Goal: Information Seeking & Learning: Learn about a topic

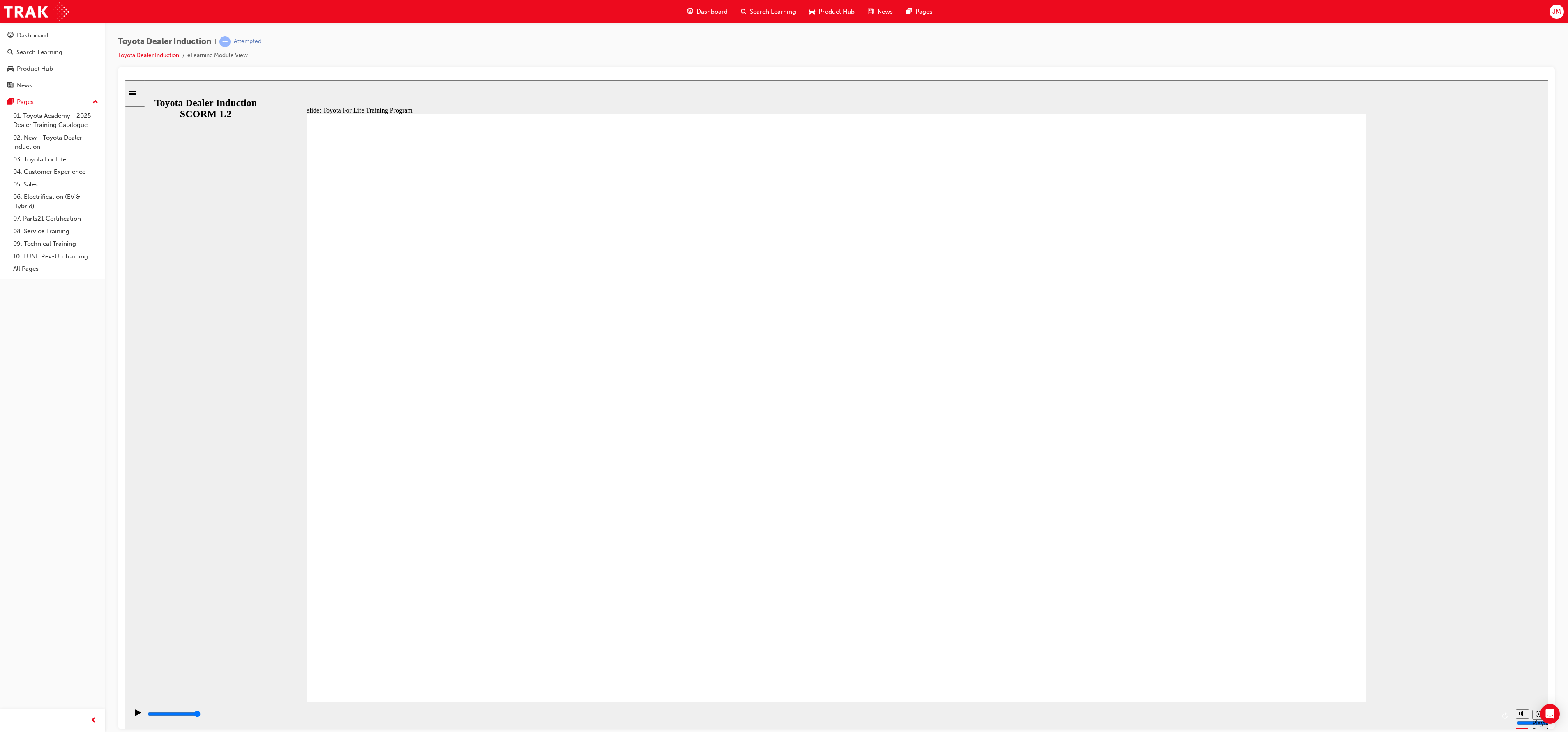
click at [700, 7] on span "Dashboard" at bounding box center [711, 12] width 31 height 10
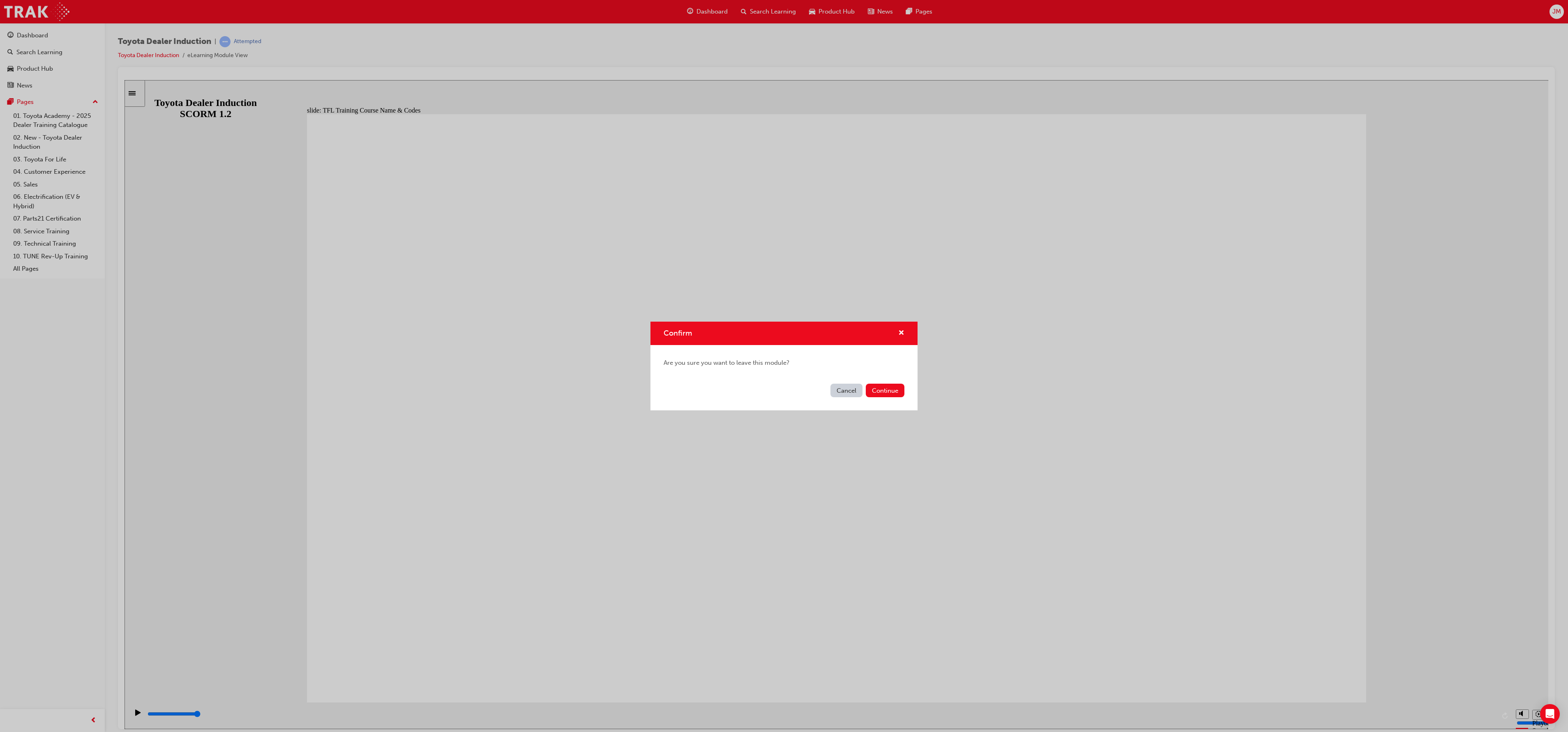
click at [849, 391] on button "Cancel" at bounding box center [847, 390] width 32 height 13
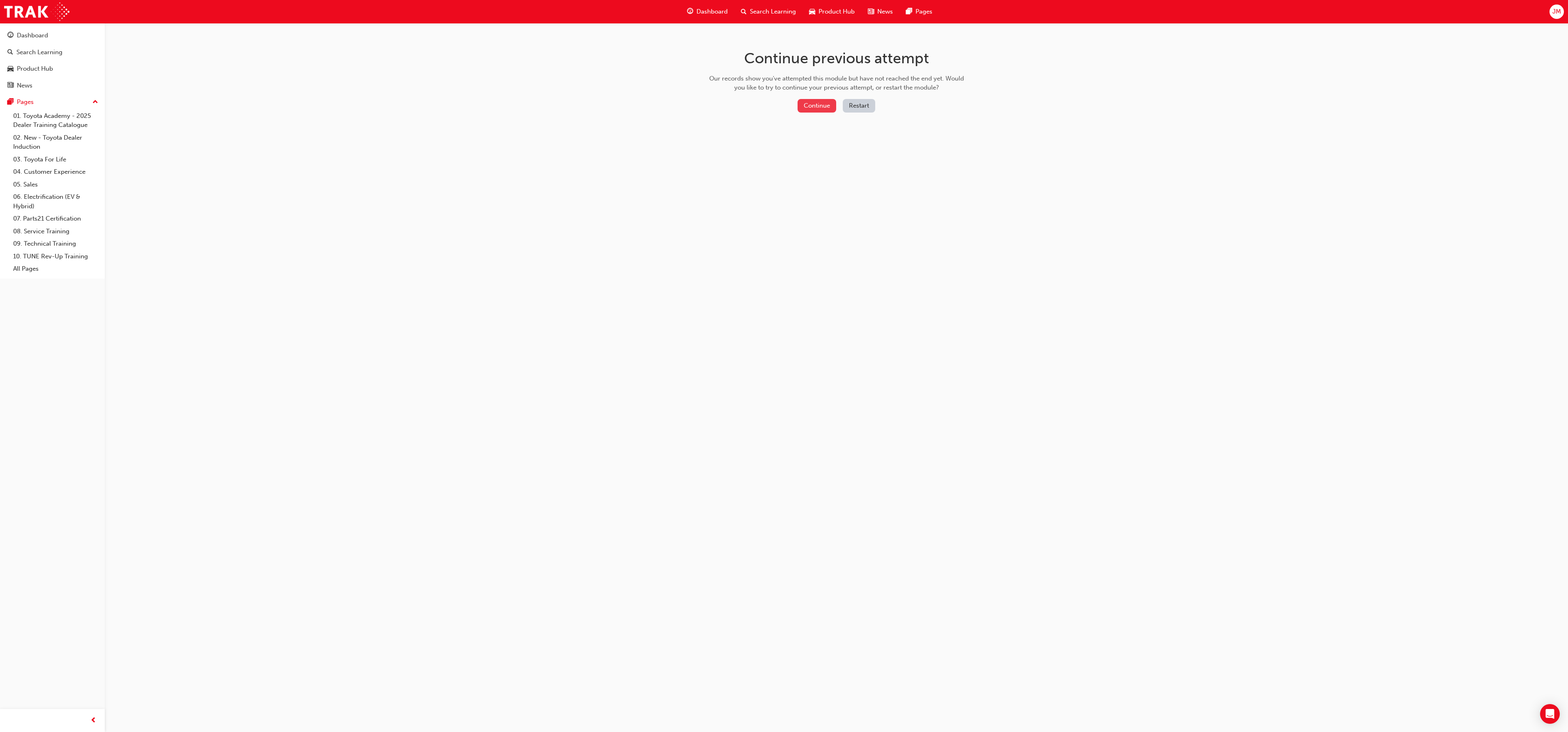
click at [819, 108] on button "Continue" at bounding box center [816, 106] width 39 height 13
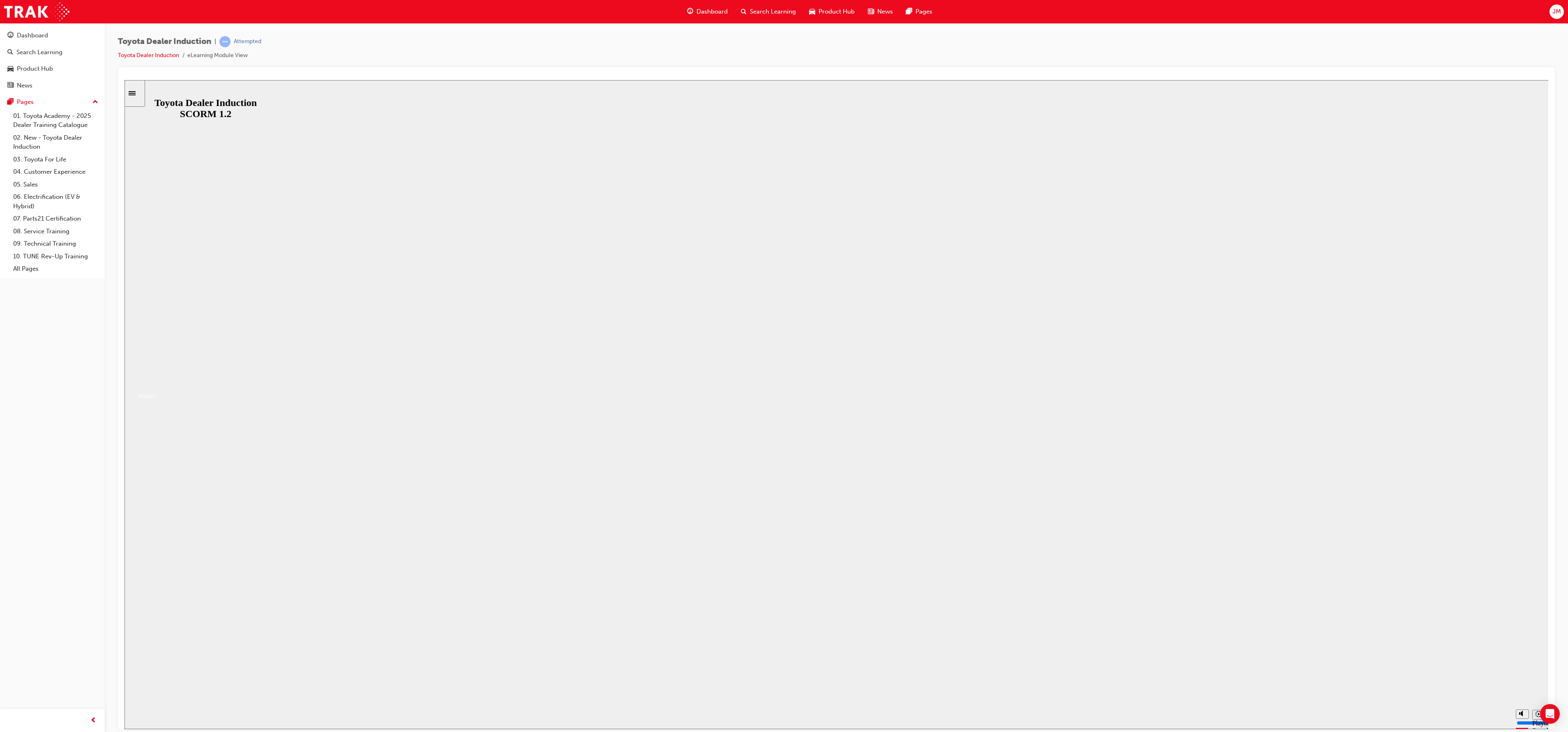
click at [156, 392] on button "Resume" at bounding box center [140, 386] width 31 height 10
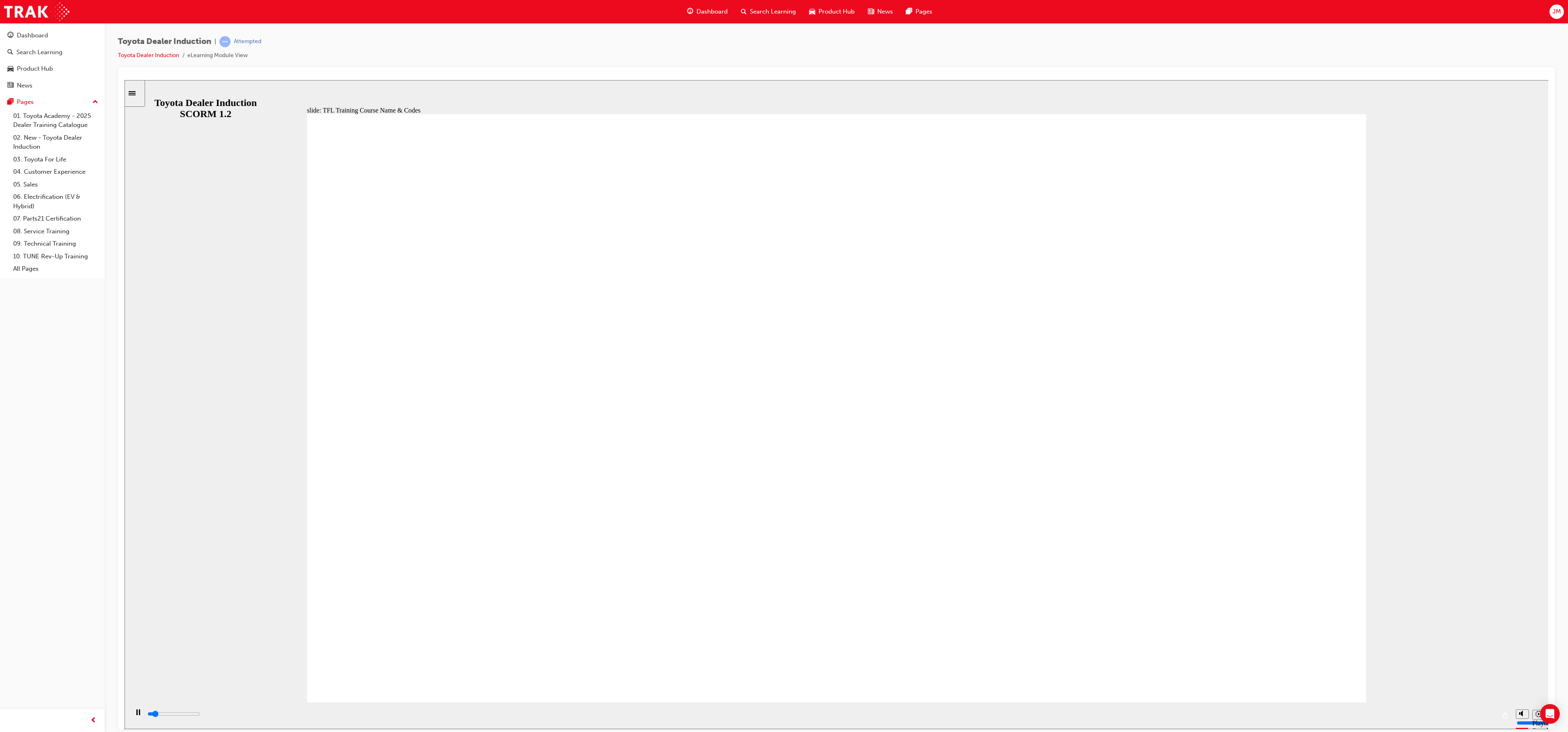
drag, startPoint x: 826, startPoint y: 402, endPoint x: 1087, endPoint y: 392, distance: 261.2
type input "5800"
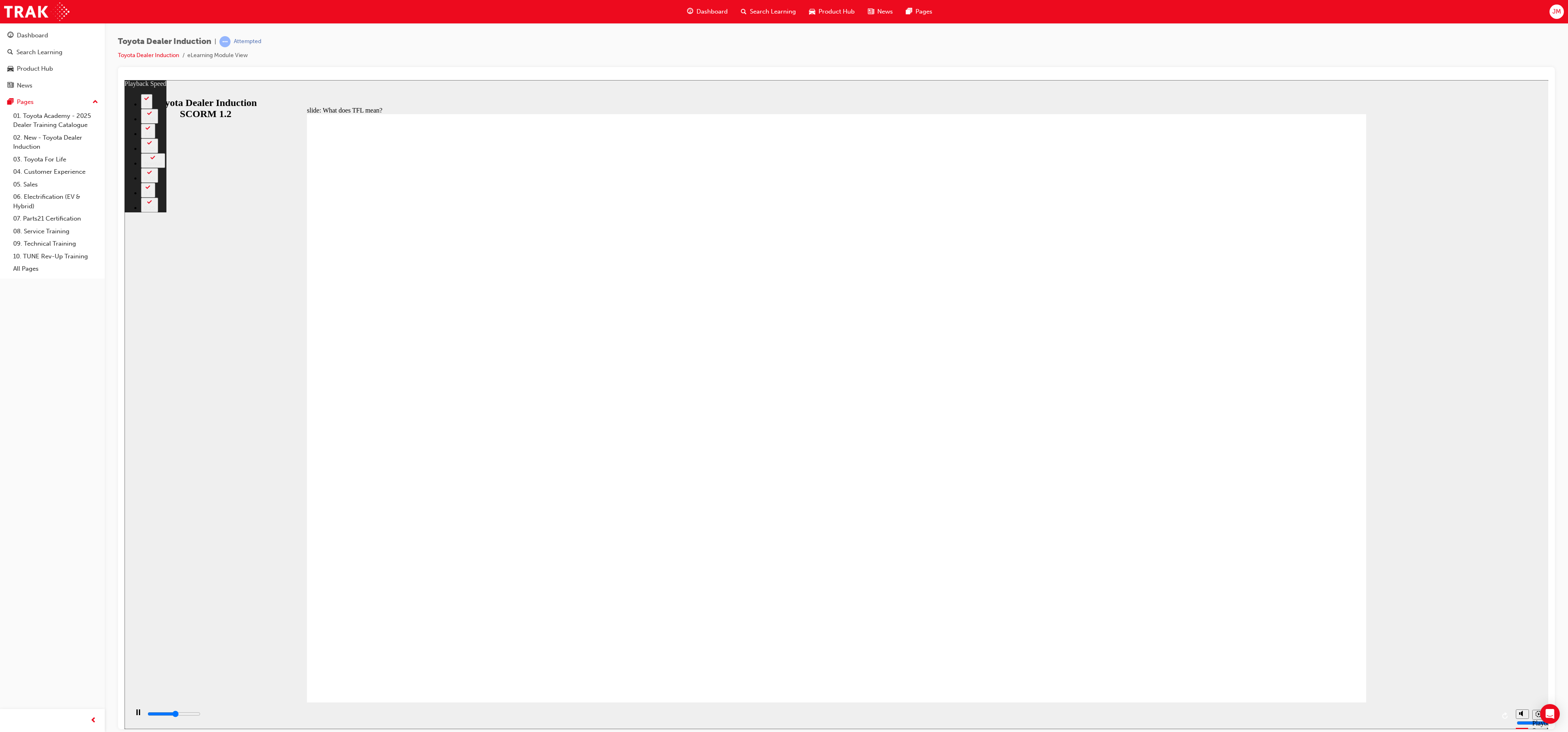
type input "0"
type input "6000"
type input "0"
type input "6300"
type input "1"
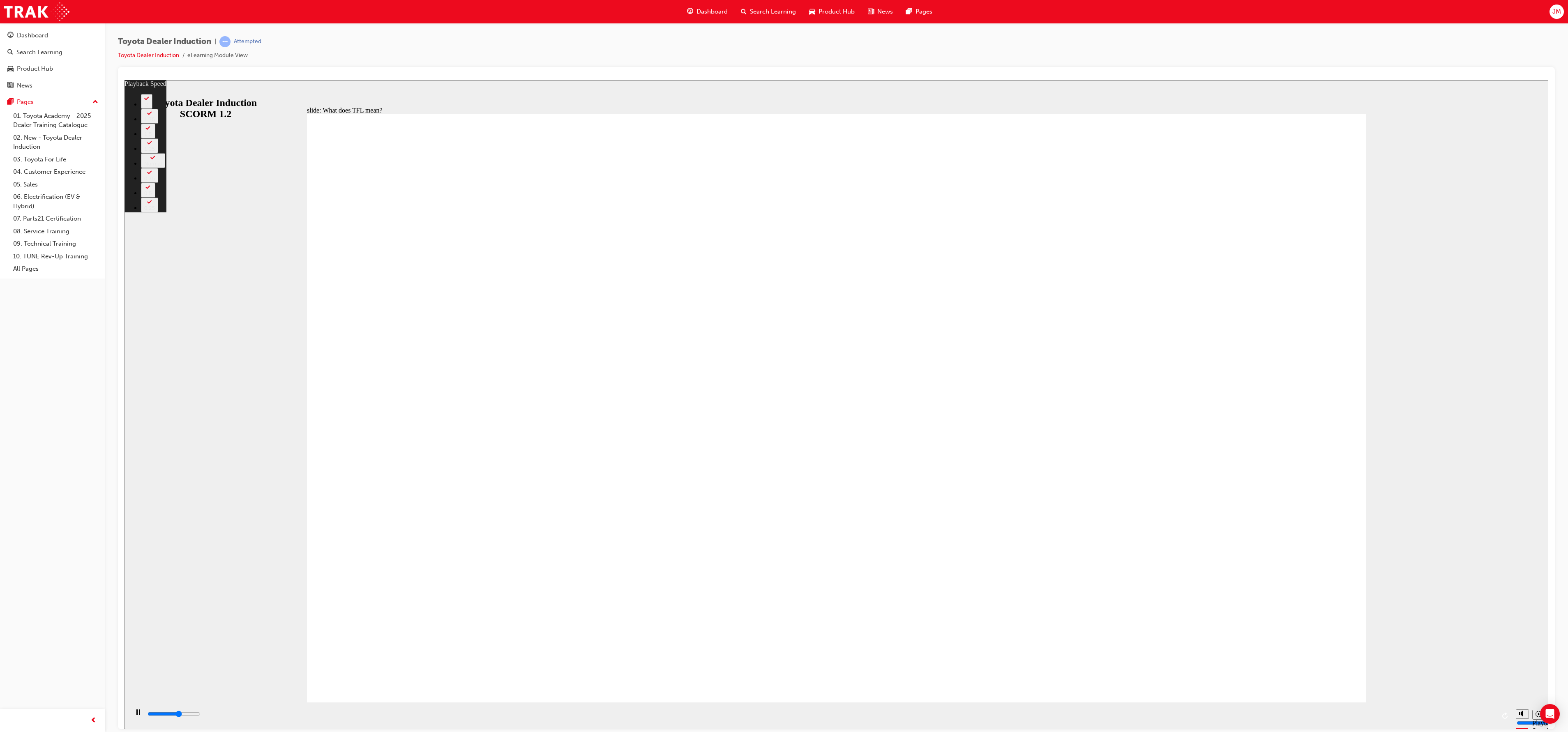
type input "6500"
type input "1"
type input "6800"
type input "1"
type input "7100"
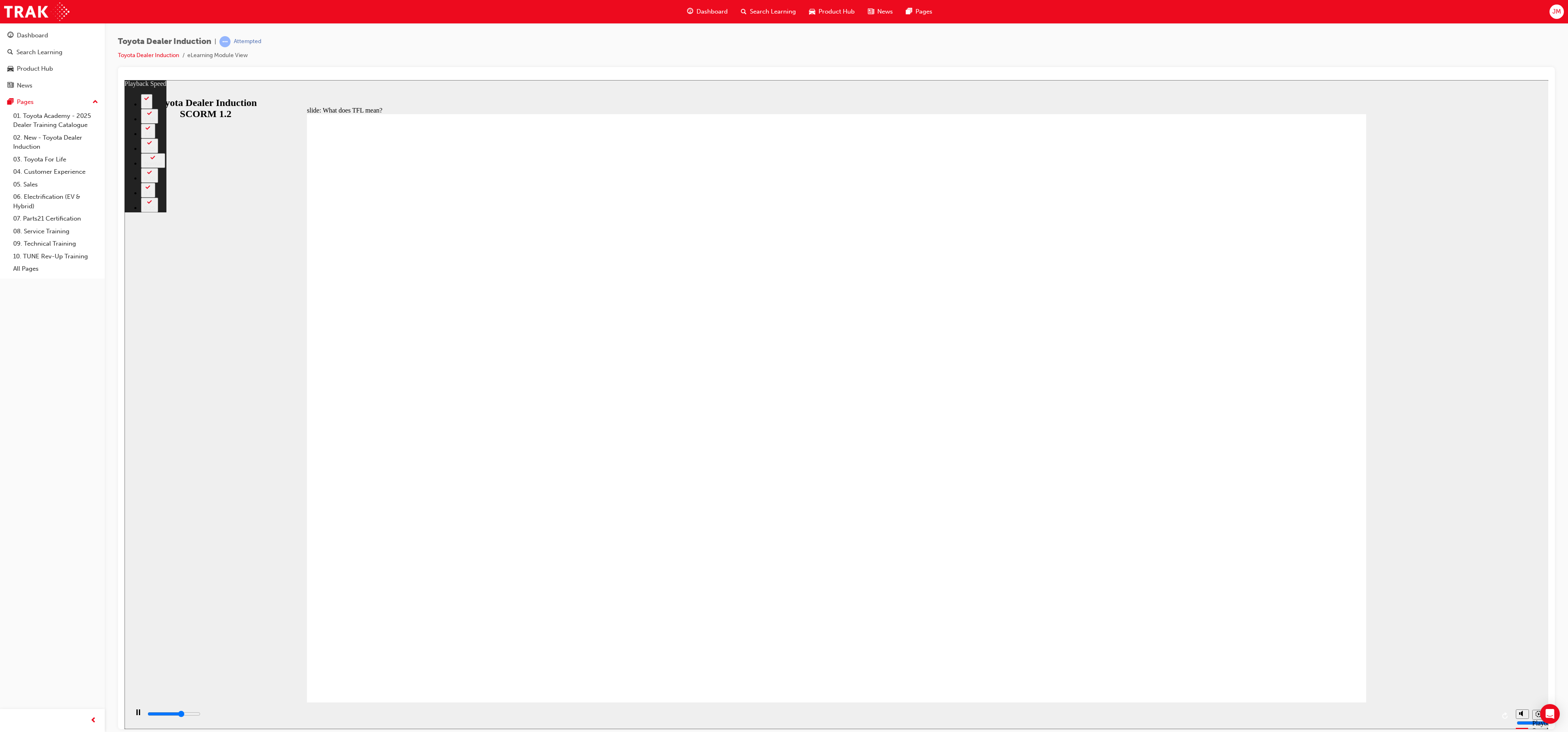
type input "1"
type input "7300"
type input "2"
type input "7600"
type input "2"
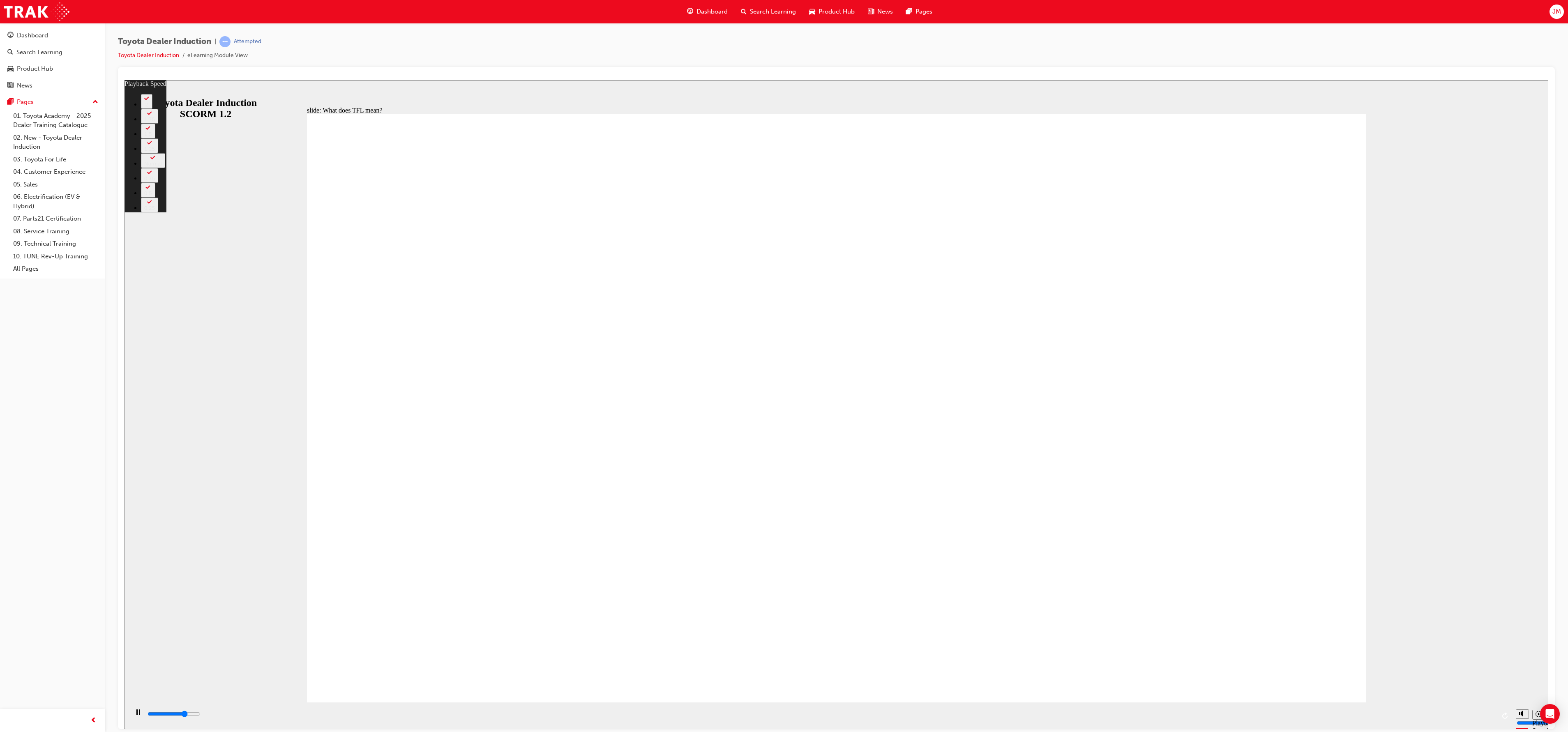
type input "7900"
type input "2"
type input "8100"
type input "2"
type input "8400"
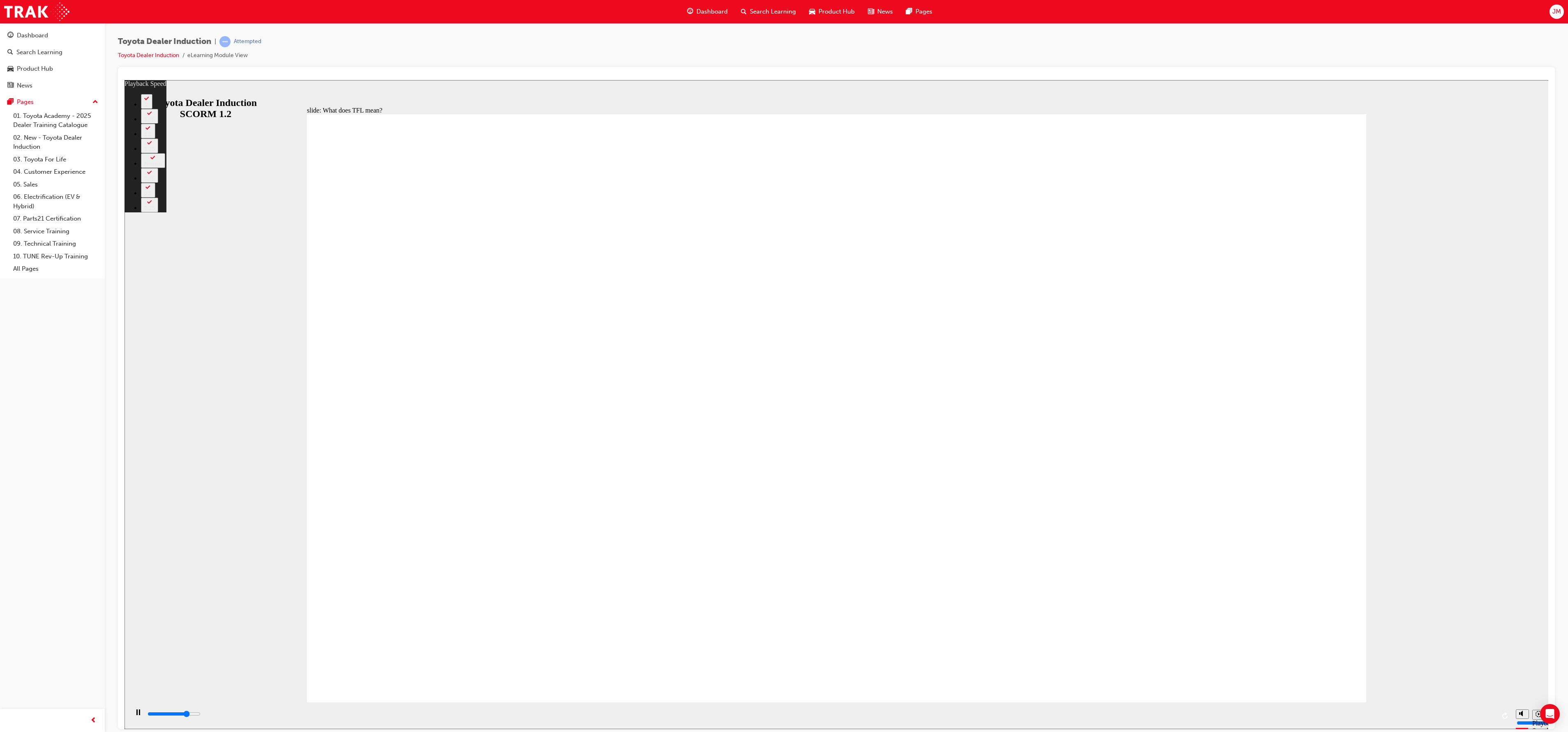
type input "3"
type input "8600"
type input "3"
type input "8700"
type input "3"
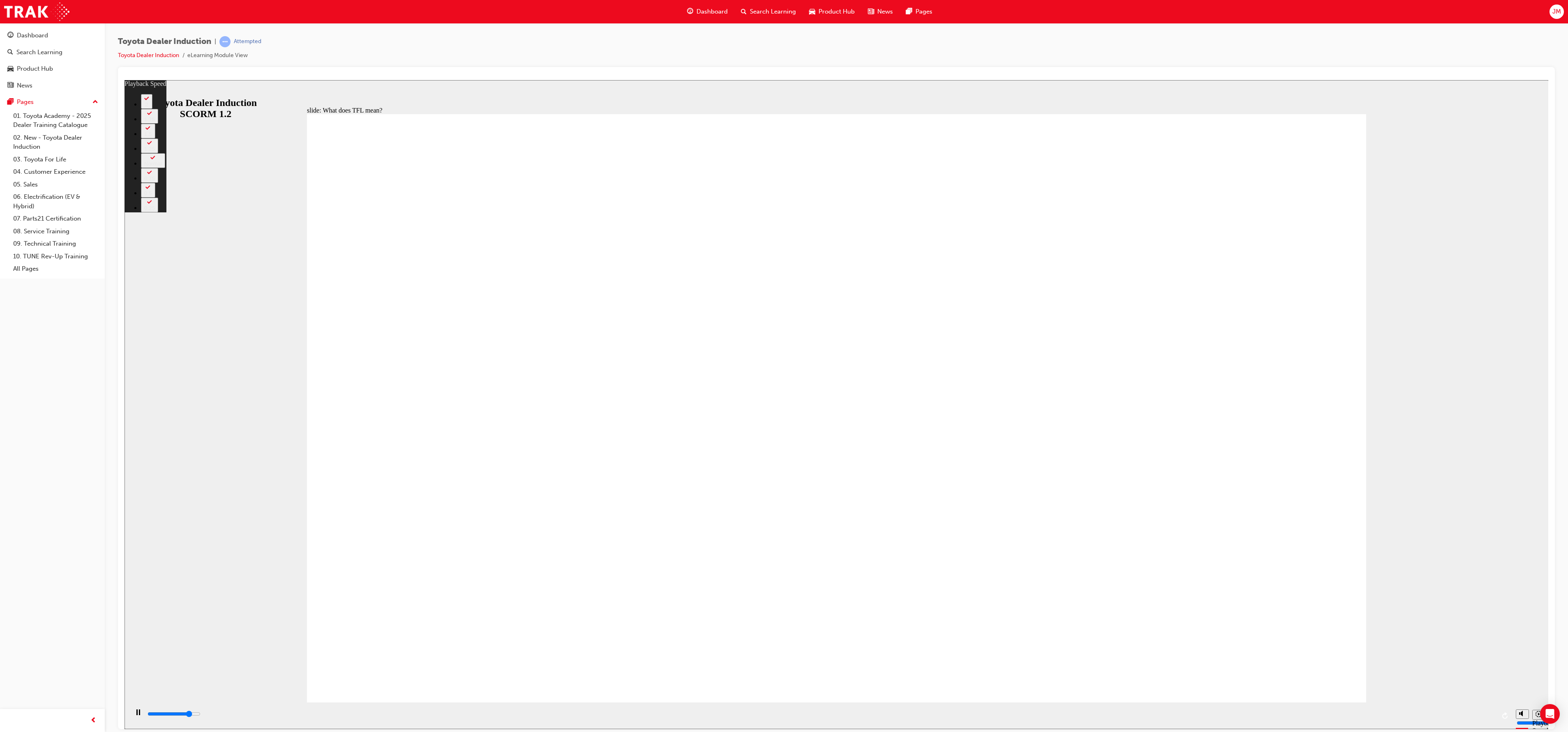
type input "8900"
type input "3"
type input "9200"
type input "3"
type input "9500"
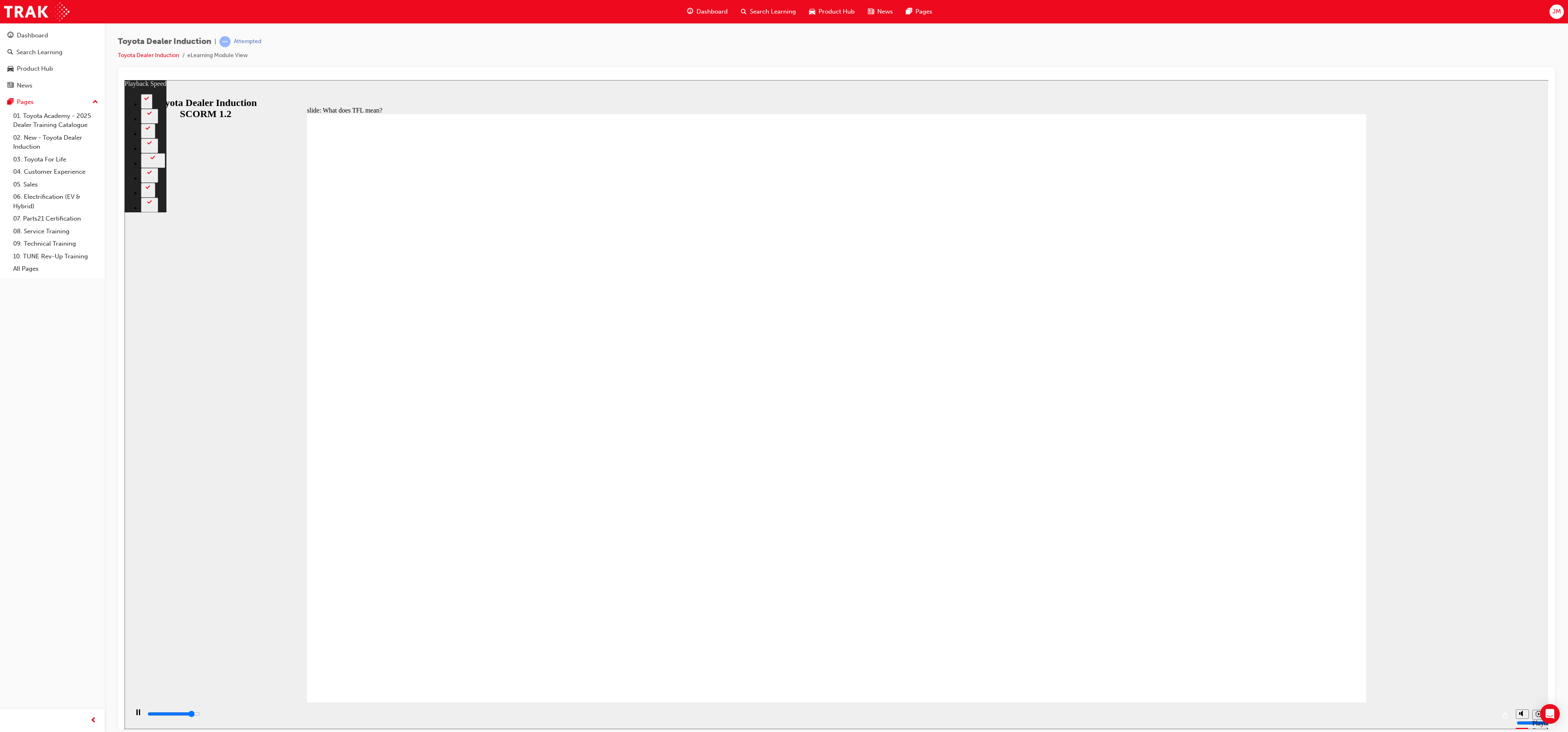
type input "4"
type input "9700"
type input "4"
type input "10000"
type input "4"
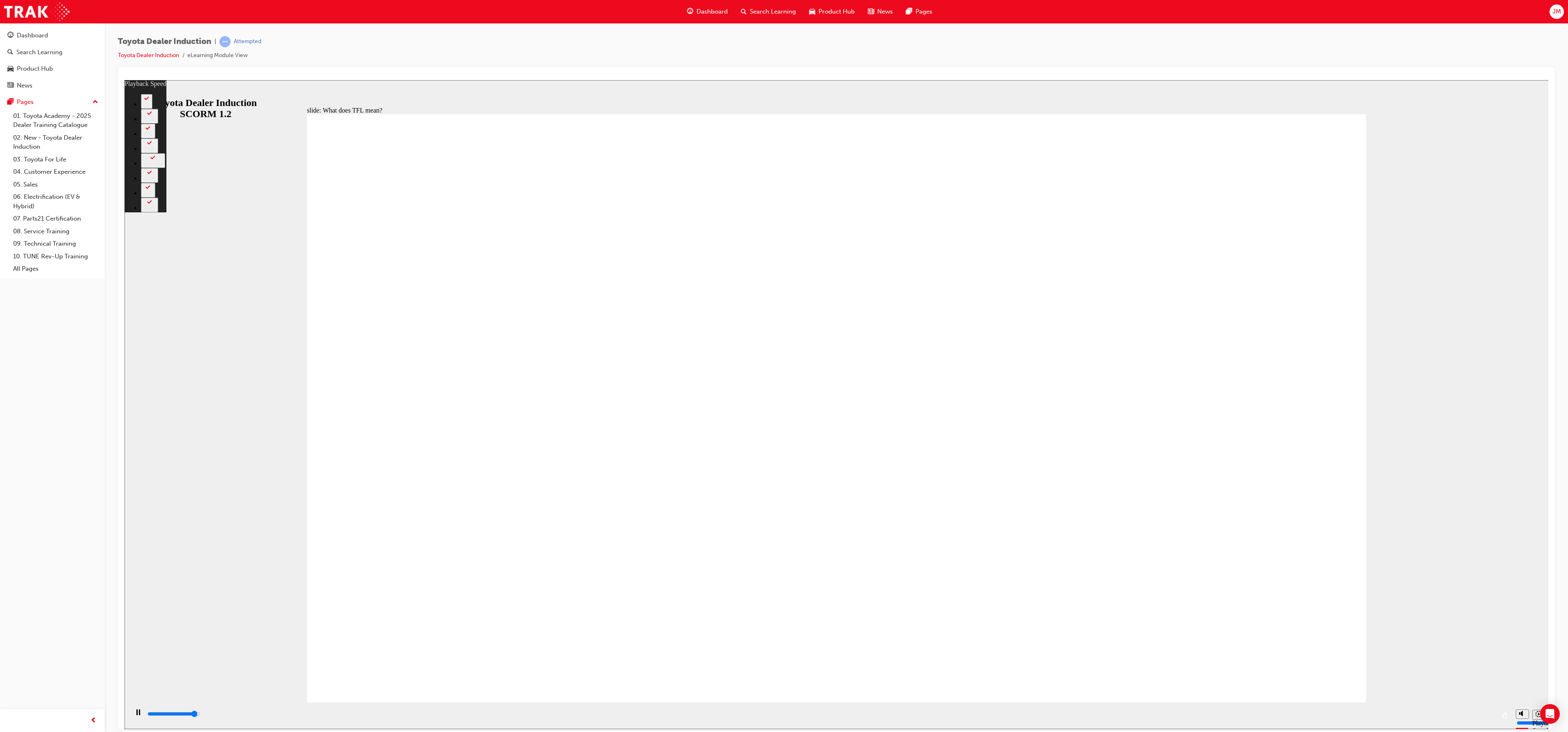
type input "10300"
type input "5"
type input "10500"
type input "5"
type input "10800"
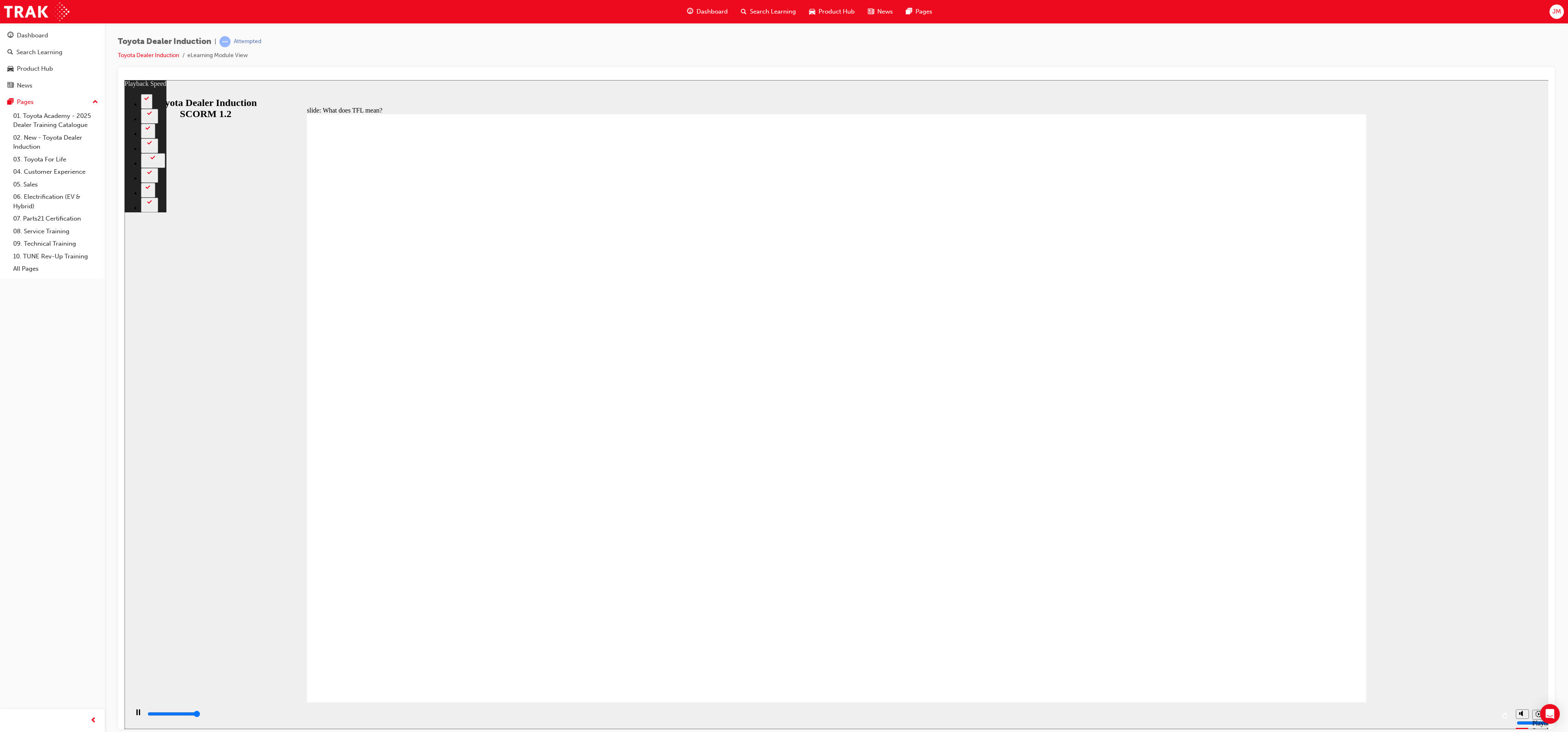
type input "5"
type input "10800"
type input "139"
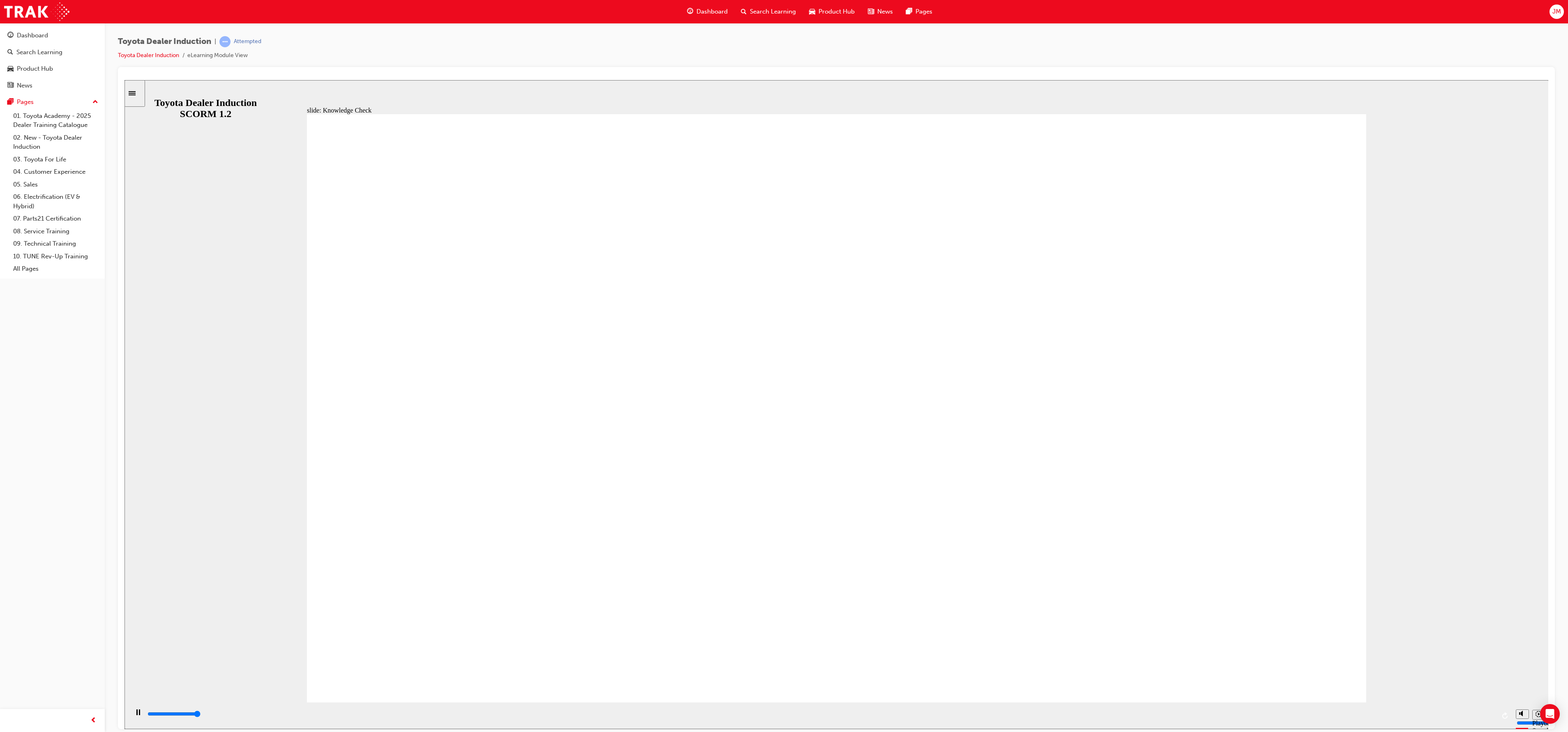
type input "5000"
radio input "true"
type input "42300"
